Goal: Entertainment & Leisure: Consume media (video, audio)

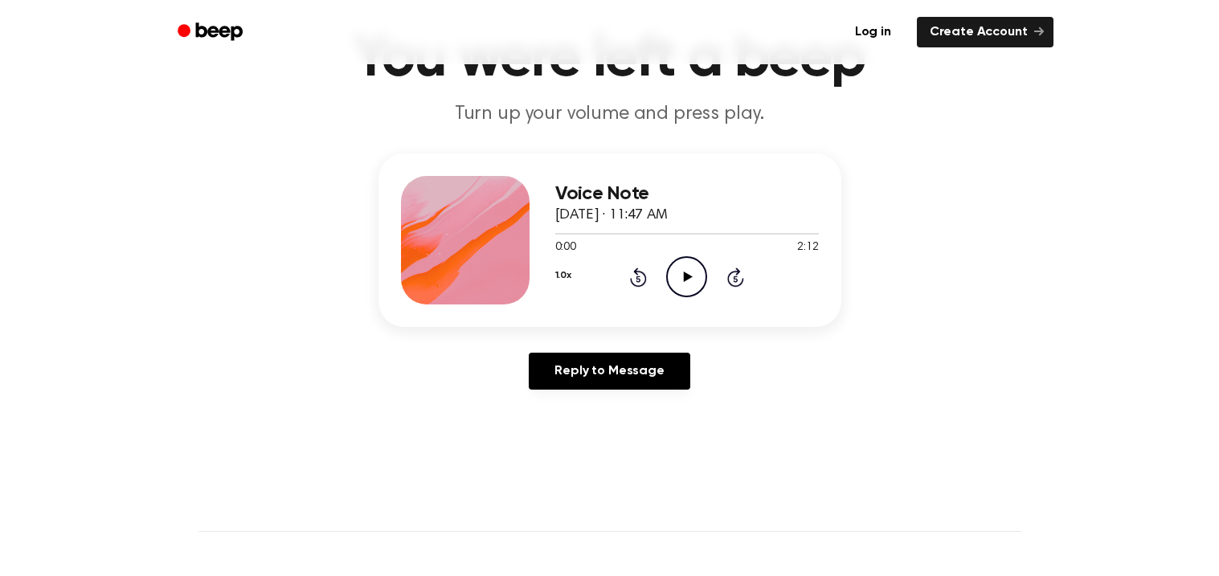
click at [672, 280] on icon "Play Audio" at bounding box center [686, 276] width 41 height 41
click at [672, 280] on icon "Pause Audio" at bounding box center [686, 276] width 41 height 41
drag, startPoint x: 578, startPoint y: 227, endPoint x: 535, endPoint y: 235, distance: 43.3
click at [535, 235] on div "Voice Note [DATE] · 11:47 AM 0:16 2:12 Your browser does not support the [objec…" at bounding box center [609, 240] width 463 height 174
click at [631, 273] on icon "Rewind 5 seconds" at bounding box center [638, 277] width 18 height 21
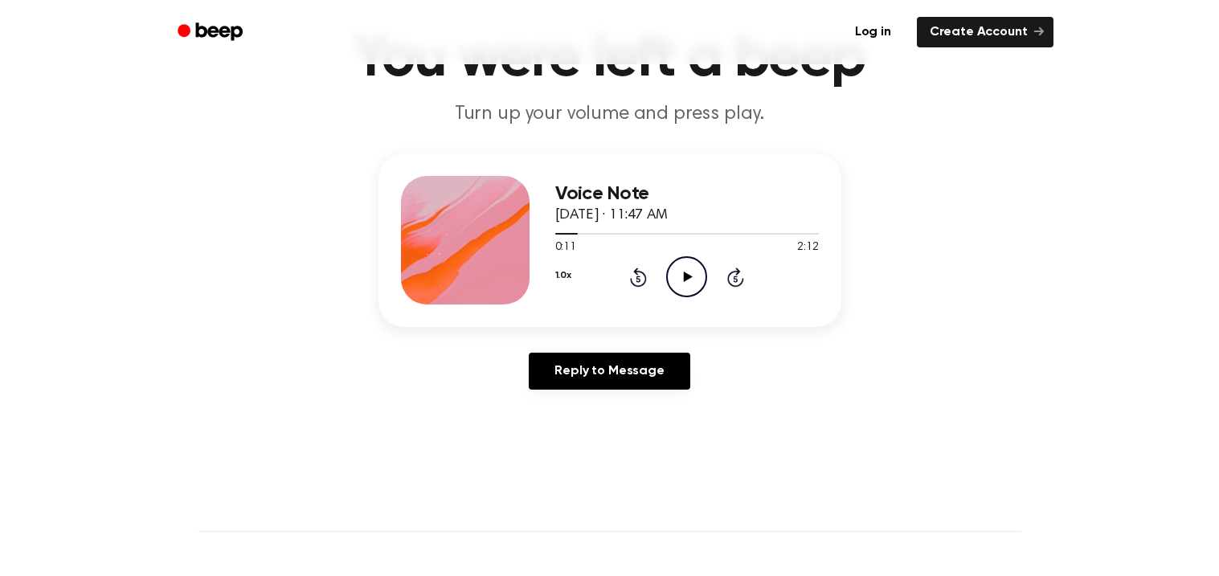
click at [631, 273] on icon "Rewind 5 seconds" at bounding box center [638, 277] width 18 height 21
click at [701, 274] on icon "Play Audio" at bounding box center [686, 276] width 41 height 41
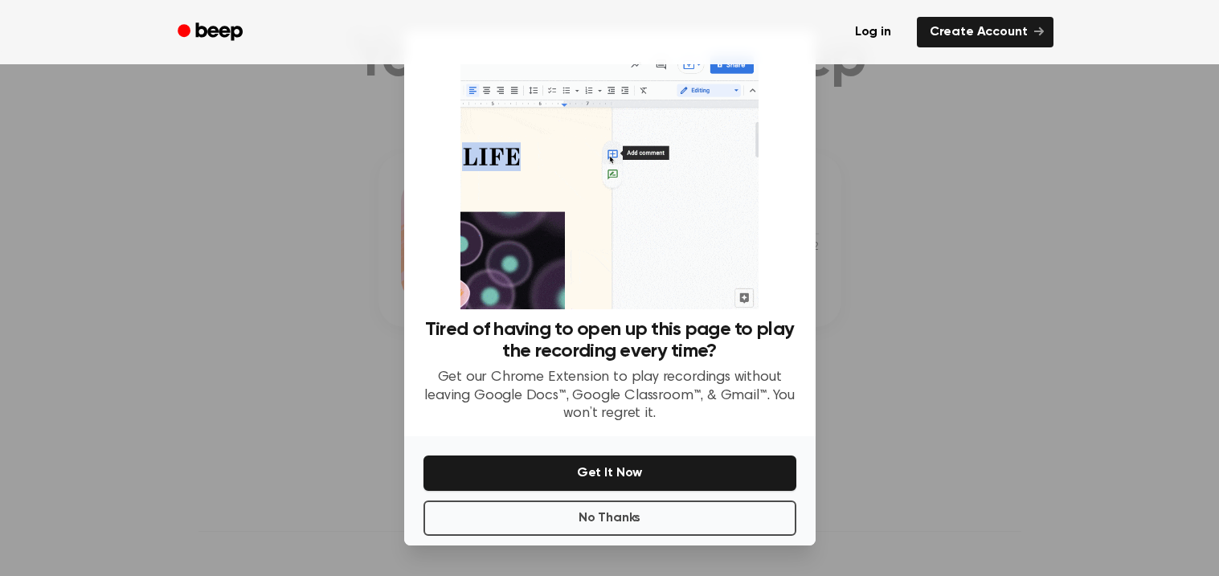
click at [791, 263] on div "Tired of having to open up this page to play the recording every time? Get our …" at bounding box center [609, 236] width 373 height 373
click at [750, 528] on button "No Thanks" at bounding box center [609, 517] width 373 height 35
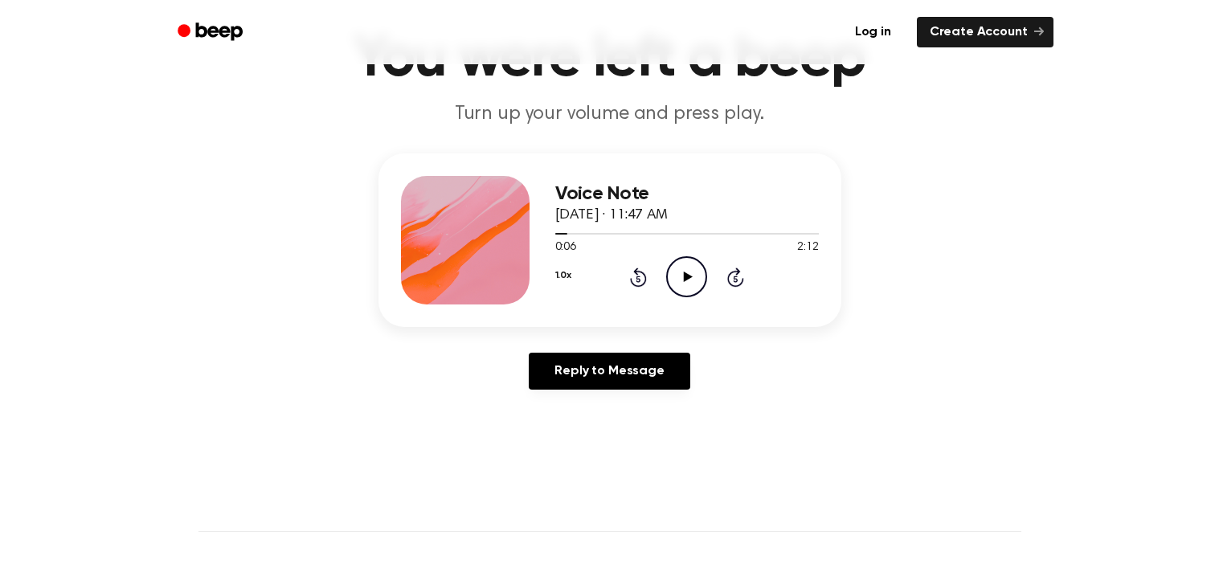
click at [704, 269] on circle at bounding box center [686, 276] width 39 height 39
click at [1015, 159] on div "Voice Note [DATE] · 11:47 AM 0:25 2:12 Your browser does not support the [objec…" at bounding box center [609, 277] width 1180 height 249
click at [688, 286] on icon "Pause Audio" at bounding box center [686, 276] width 41 height 41
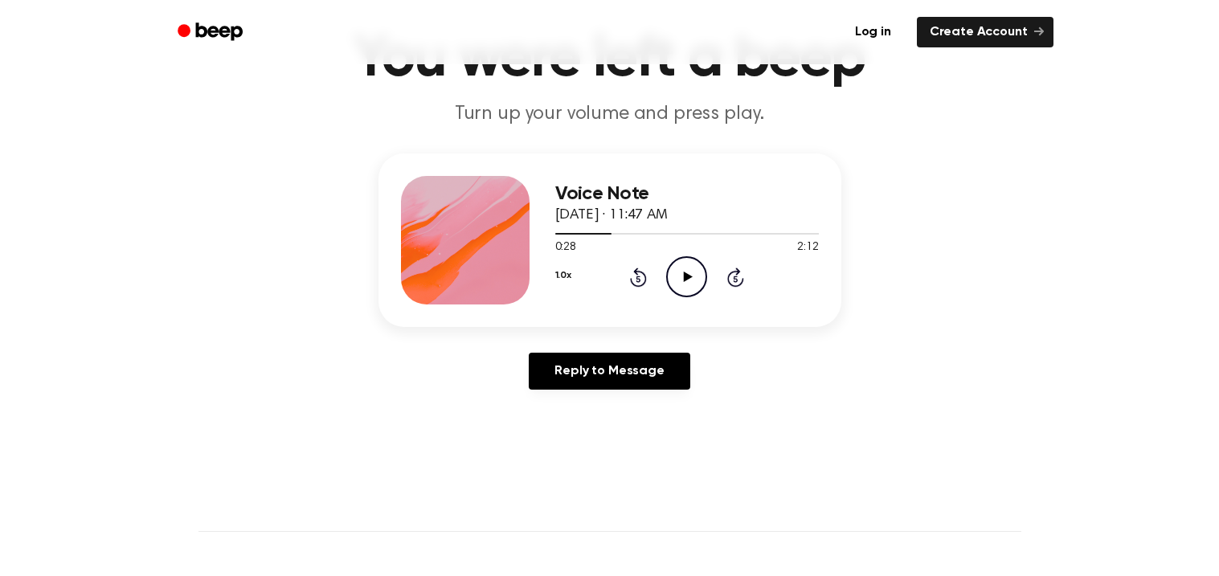
click at [688, 286] on icon "Play Audio" at bounding box center [686, 276] width 41 height 41
click at [688, 286] on icon "Pause Audio" at bounding box center [686, 276] width 41 height 41
click at [638, 276] on icon at bounding box center [638, 279] width 4 height 6
click at [691, 276] on icon at bounding box center [688, 277] width 9 height 10
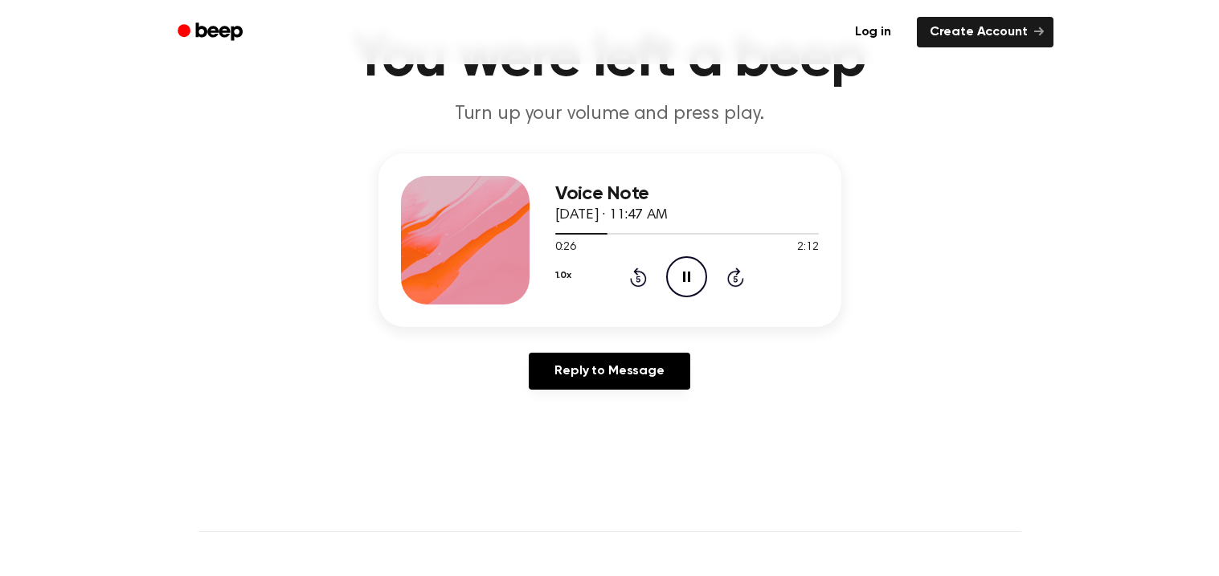
click at [639, 276] on icon "Rewind 5 seconds" at bounding box center [638, 277] width 18 height 21
click at [639, 278] on icon at bounding box center [638, 279] width 4 height 6
click at [688, 274] on icon at bounding box center [686, 277] width 7 height 10
click at [688, 274] on icon at bounding box center [688, 277] width 9 height 10
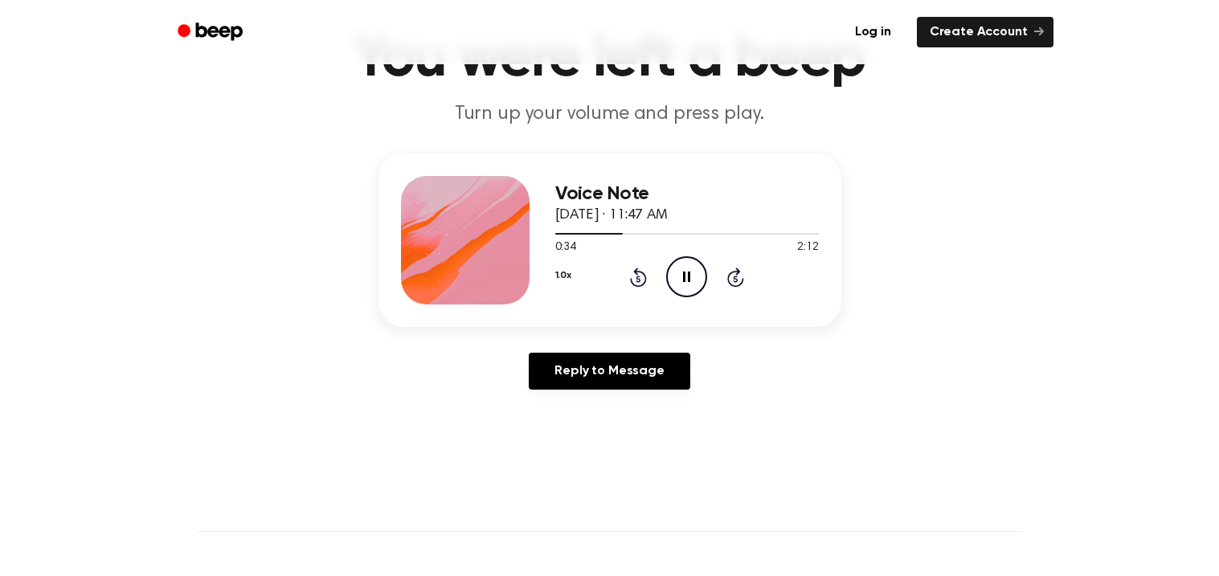
click at [688, 274] on icon at bounding box center [686, 277] width 7 height 10
click at [647, 280] on div "1.0x Rewind 5 seconds Play Audio Skip 5 seconds" at bounding box center [686, 276] width 263 height 41
click at [643, 279] on icon "Rewind 5 seconds" at bounding box center [638, 277] width 18 height 21
click at [684, 275] on icon at bounding box center [688, 277] width 9 height 10
click at [684, 275] on icon at bounding box center [686, 277] width 7 height 10
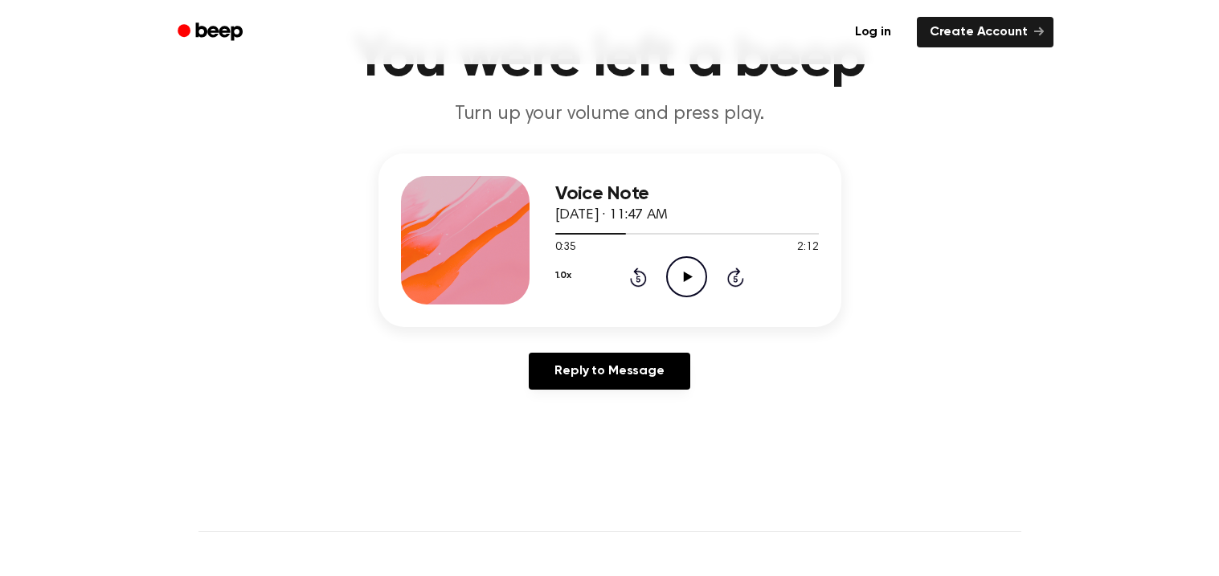
click at [686, 276] on icon at bounding box center [688, 277] width 9 height 10
click at [686, 276] on icon "Pause Audio" at bounding box center [686, 276] width 41 height 41
click at [638, 276] on icon "Rewind 5 seconds" at bounding box center [638, 277] width 18 height 21
click at [677, 280] on icon "Play Audio" at bounding box center [686, 276] width 41 height 41
click at [677, 280] on icon "Pause Audio" at bounding box center [686, 276] width 41 height 41
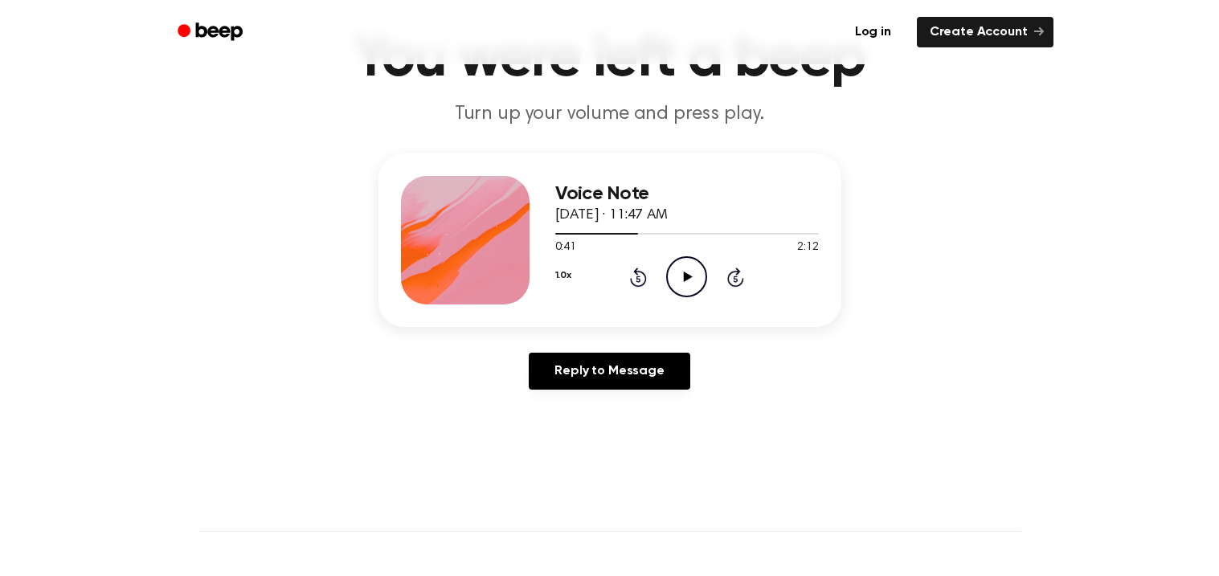
click at [677, 280] on icon "Play Audio" at bounding box center [686, 276] width 41 height 41
click at [677, 280] on icon "Pause Audio" at bounding box center [686, 276] width 41 height 41
click at [677, 280] on icon "Play Audio" at bounding box center [686, 276] width 41 height 41
click at [677, 280] on icon "Pause Audio" at bounding box center [686, 276] width 41 height 41
click at [677, 280] on icon "Play Audio" at bounding box center [686, 276] width 41 height 41
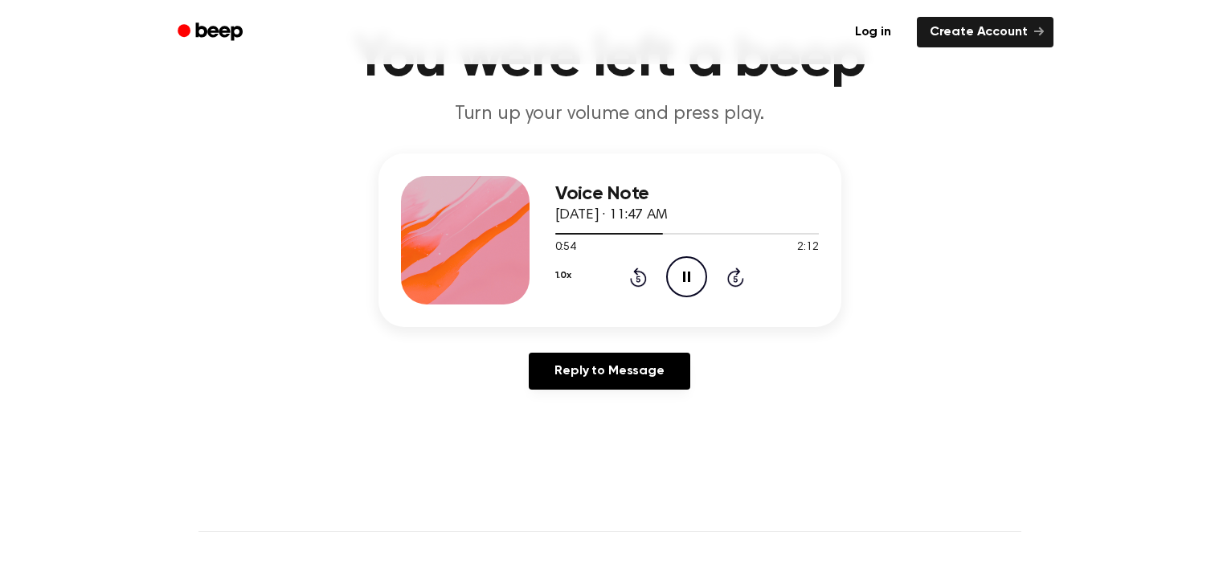
click at [677, 280] on icon "Pause Audio" at bounding box center [686, 276] width 41 height 41
click at [641, 274] on icon "Rewind 5 seconds" at bounding box center [638, 277] width 18 height 21
click at [681, 286] on icon "Play Audio" at bounding box center [686, 276] width 41 height 41
click at [690, 276] on icon "Pause Audio" at bounding box center [686, 276] width 41 height 41
click at [690, 276] on icon at bounding box center [688, 277] width 9 height 10
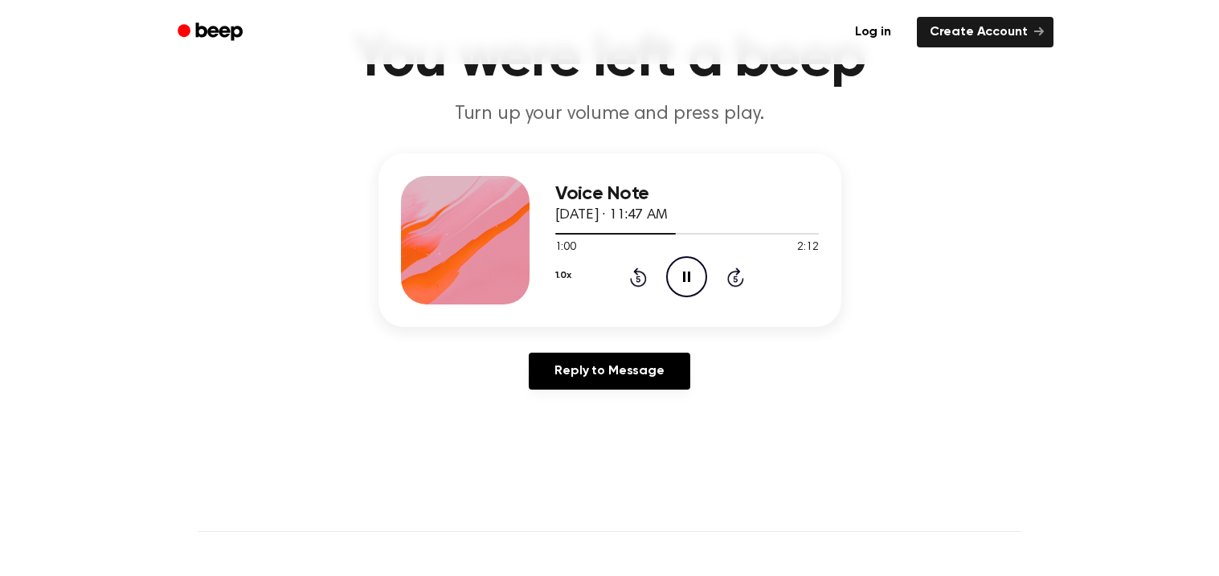
click at [690, 276] on icon "Pause Audio" at bounding box center [686, 276] width 41 height 41
click at [690, 276] on icon at bounding box center [688, 277] width 9 height 10
click at [690, 276] on icon "Pause Audio" at bounding box center [686, 276] width 41 height 41
drag, startPoint x: 647, startPoint y: 277, endPoint x: 680, endPoint y: 269, distance: 34.7
click at [680, 269] on div "1.0x Rewind 5 seconds Play Audio Skip 5 seconds" at bounding box center [686, 276] width 263 height 41
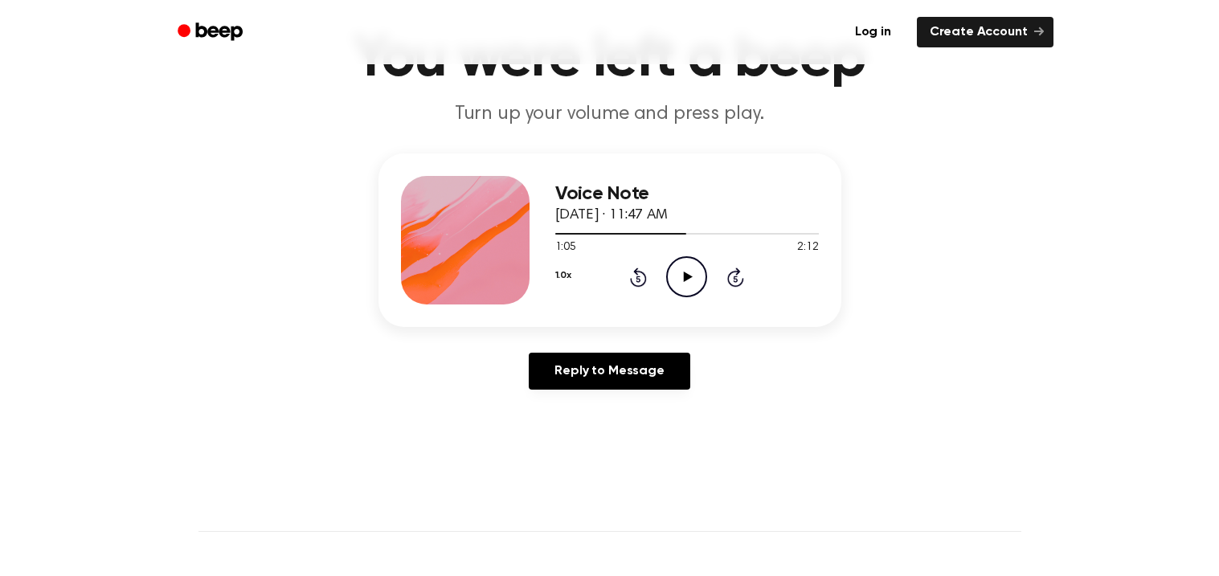
click at [680, 269] on icon "Play Audio" at bounding box center [686, 276] width 41 height 41
click at [680, 269] on icon "Pause Audio" at bounding box center [686, 276] width 41 height 41
click at [692, 281] on icon "Play Audio" at bounding box center [686, 276] width 41 height 41
click at [692, 277] on icon "Pause Audio" at bounding box center [686, 276] width 41 height 41
click at [632, 284] on icon at bounding box center [638, 276] width 17 height 19
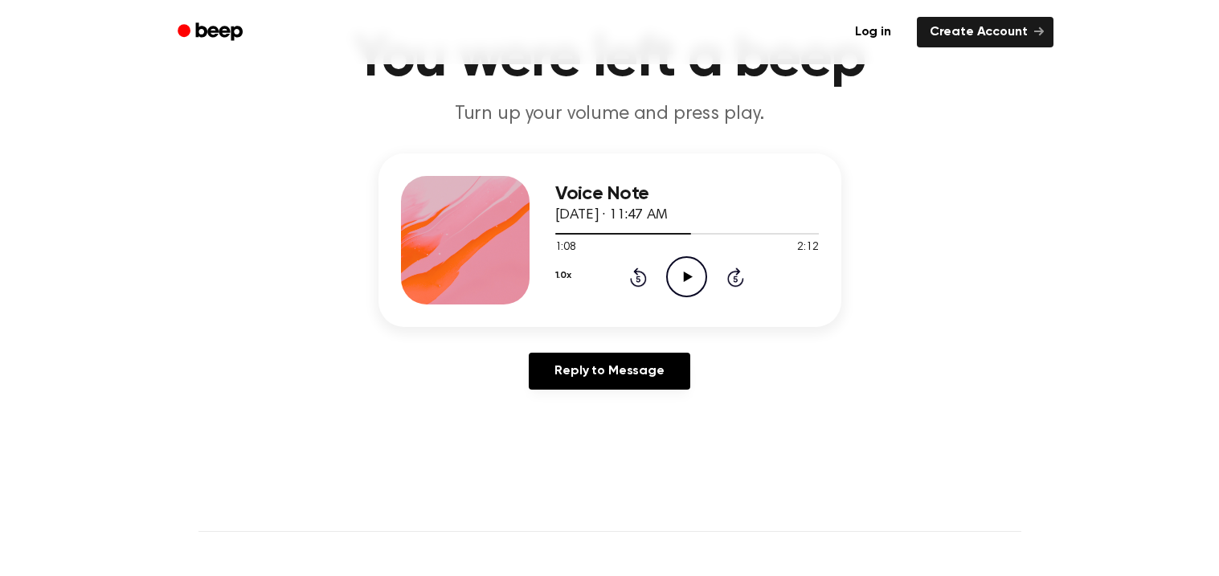
click at [685, 285] on icon "Play Audio" at bounding box center [686, 276] width 41 height 41
click at [685, 285] on icon "Pause Audio" at bounding box center [686, 276] width 41 height 41
click at [685, 285] on icon "Play Audio" at bounding box center [686, 276] width 41 height 41
click at [685, 285] on icon "Pause Audio" at bounding box center [686, 276] width 41 height 41
click at [685, 285] on icon "Play Audio" at bounding box center [686, 276] width 41 height 41
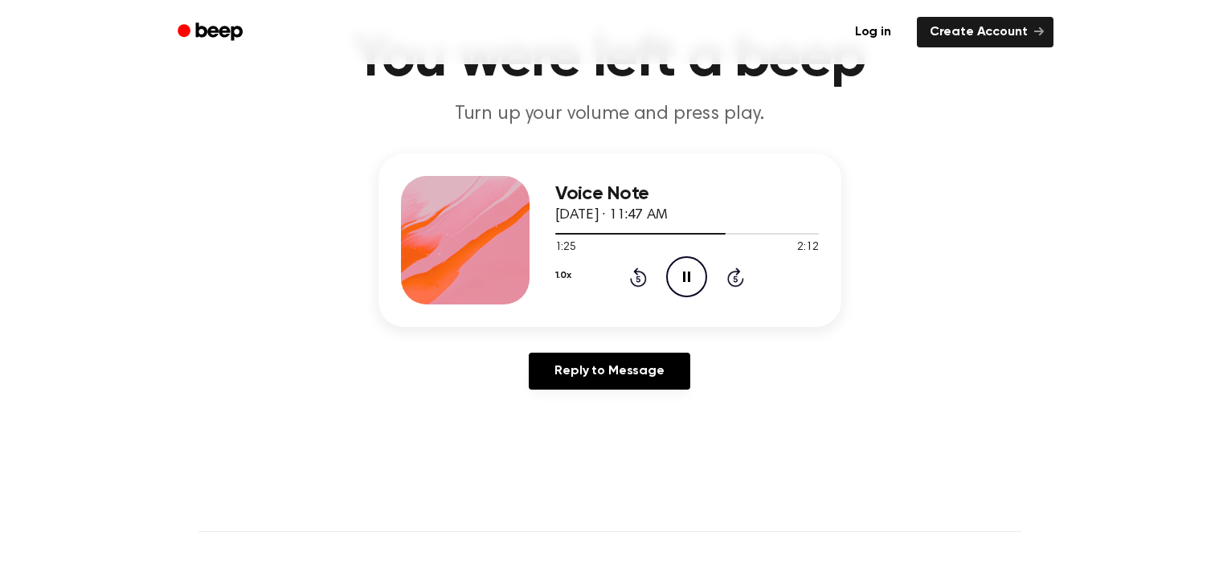
click at [685, 285] on icon "Pause Audio" at bounding box center [686, 276] width 41 height 41
click at [639, 280] on icon at bounding box center [638, 279] width 4 height 6
click at [643, 276] on icon "Rewind 5 seconds" at bounding box center [638, 277] width 18 height 21
click at [688, 275] on icon at bounding box center [688, 277] width 9 height 10
click at [642, 282] on icon at bounding box center [638, 276] width 17 height 19
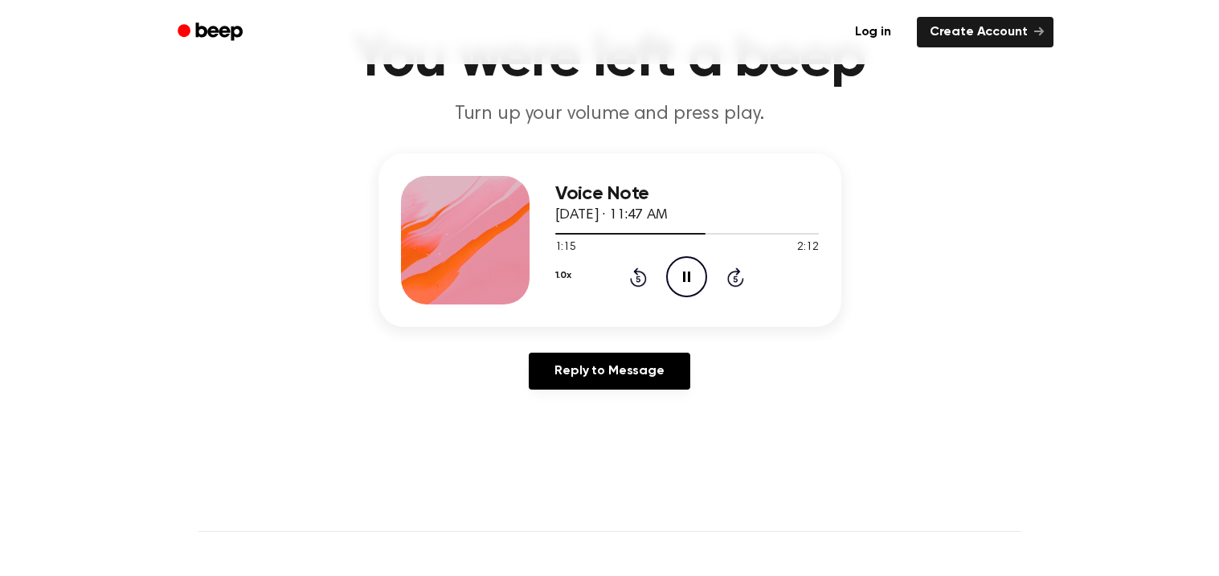
click at [728, 280] on icon at bounding box center [735, 276] width 17 height 19
click at [689, 272] on icon at bounding box center [686, 277] width 7 height 10
click at [689, 272] on icon "Play Audio" at bounding box center [686, 276] width 41 height 41
click at [689, 272] on icon at bounding box center [686, 277] width 7 height 10
click at [689, 272] on icon "Play Audio" at bounding box center [686, 276] width 41 height 41
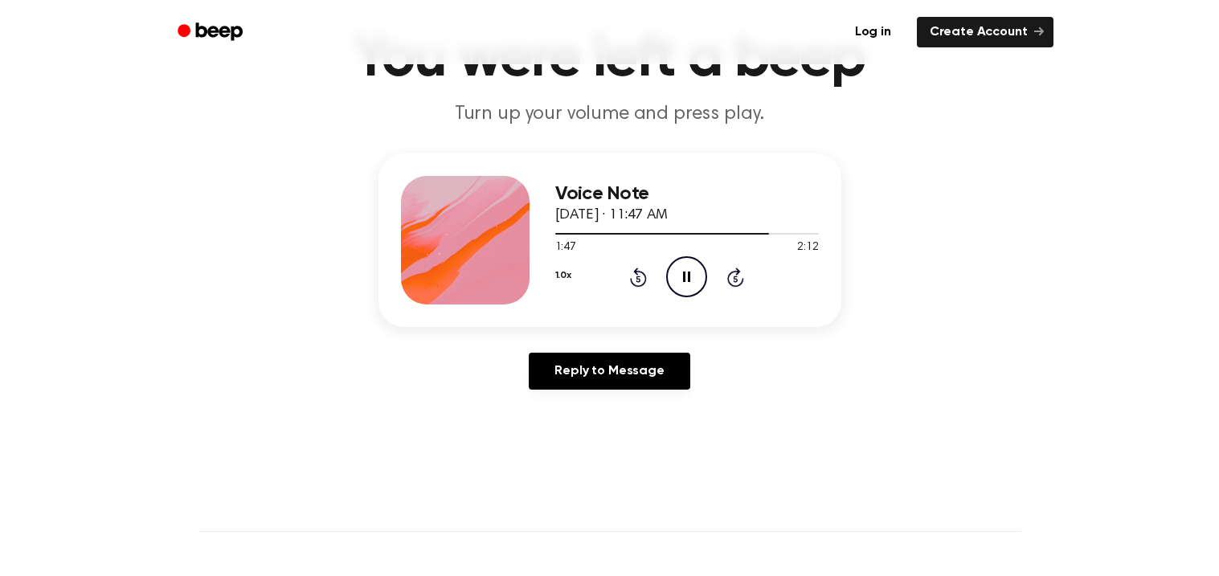
click at [690, 274] on icon "Pause Audio" at bounding box center [686, 276] width 41 height 41
click at [641, 280] on icon "Rewind 5 seconds" at bounding box center [638, 277] width 18 height 21
click at [663, 272] on div "1.0x Rewind 5 seconds Play Audio Skip 5 seconds" at bounding box center [686, 276] width 263 height 41
click at [675, 276] on icon "Play Audio" at bounding box center [686, 276] width 41 height 41
click at [676, 280] on icon "Pause Audio" at bounding box center [686, 276] width 41 height 41
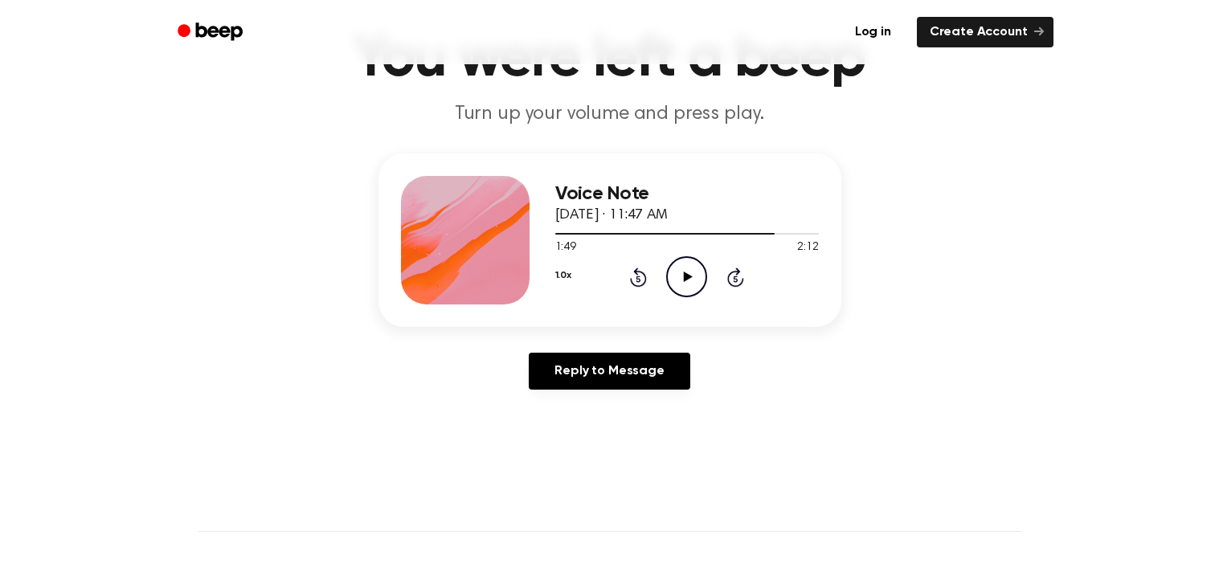
click at [676, 280] on icon "Play Audio" at bounding box center [686, 276] width 41 height 41
click at [676, 280] on icon "Pause Audio" at bounding box center [686, 276] width 41 height 41
click at [676, 280] on icon "Play Audio" at bounding box center [686, 276] width 41 height 41
click at [676, 280] on icon "Pause Audio" at bounding box center [686, 276] width 41 height 41
click at [676, 280] on icon "Play Audio" at bounding box center [686, 276] width 41 height 41
